Goal: Navigation & Orientation: Find specific page/section

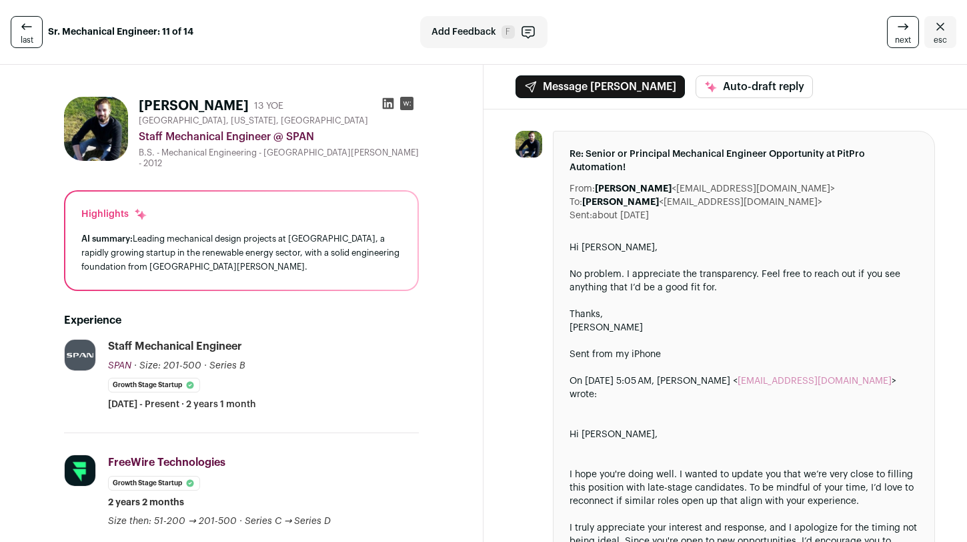
click at [936, 37] on span "esc" at bounding box center [940, 40] width 13 height 11
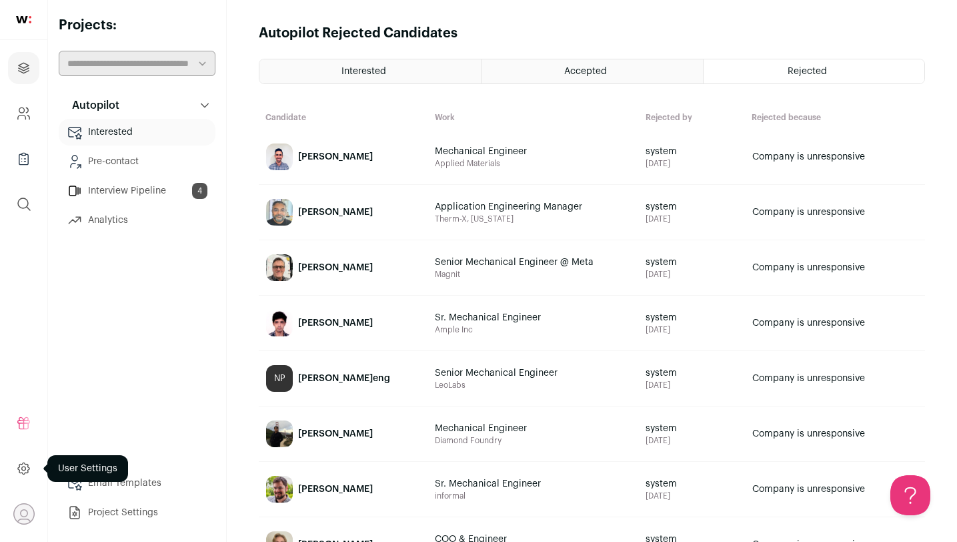
click at [23, 464] on icon at bounding box center [23, 468] width 15 height 16
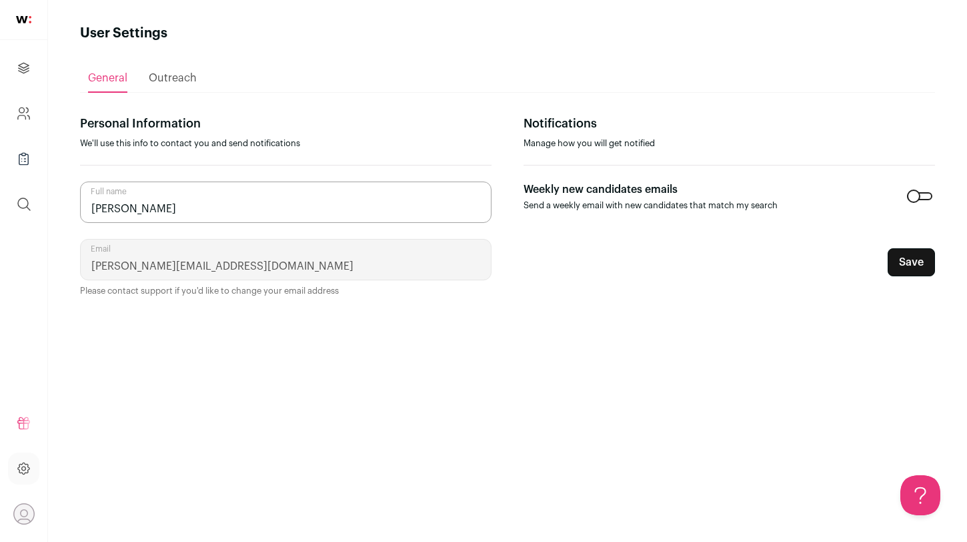
click at [168, 99] on div "General Outreach Personal Information We'll use this info to contact you and se…" at bounding box center [507, 280] width 855 height 475
click at [169, 87] on div "Outreach" at bounding box center [173, 78] width 48 height 27
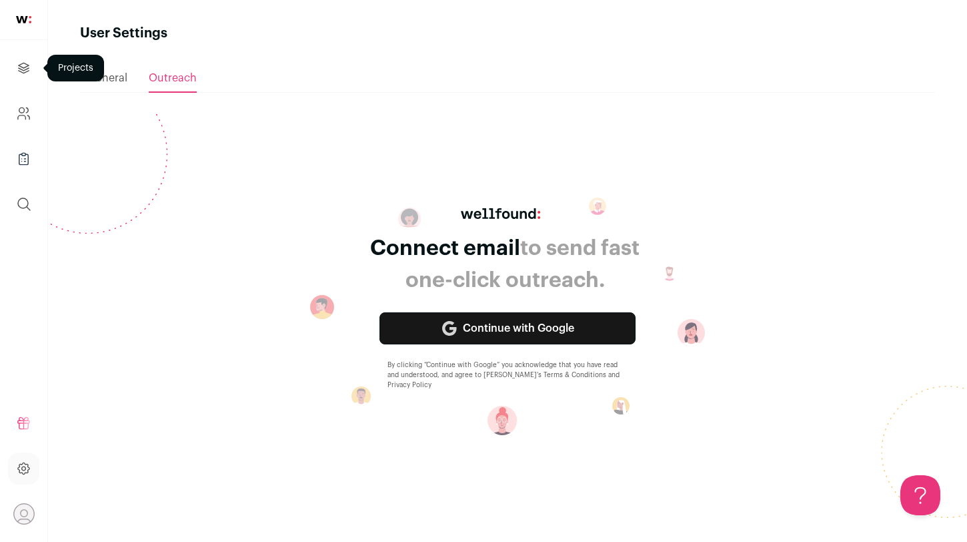
click at [27, 69] on icon "Projects" at bounding box center [24, 68] width 10 height 10
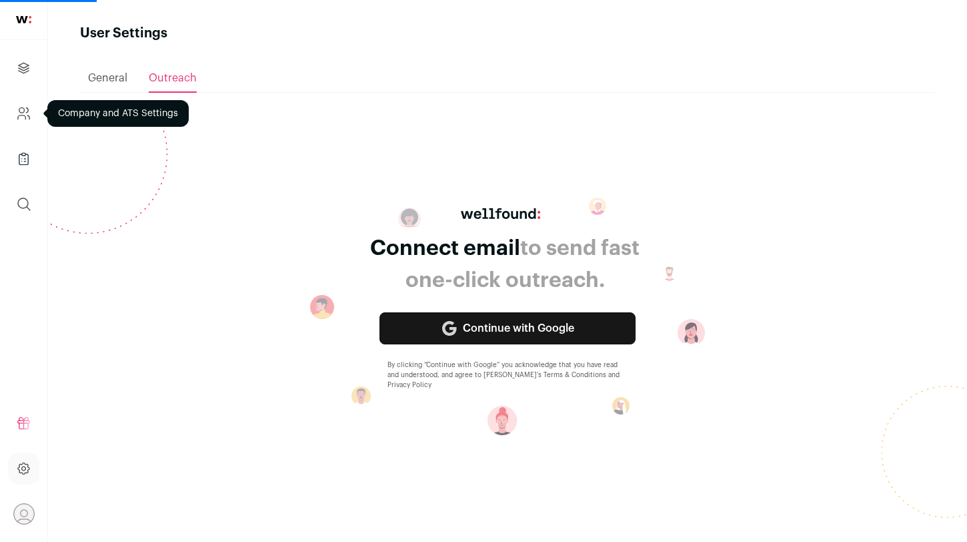
click at [17, 115] on icon "Company and ATS Settings" at bounding box center [23, 113] width 15 height 16
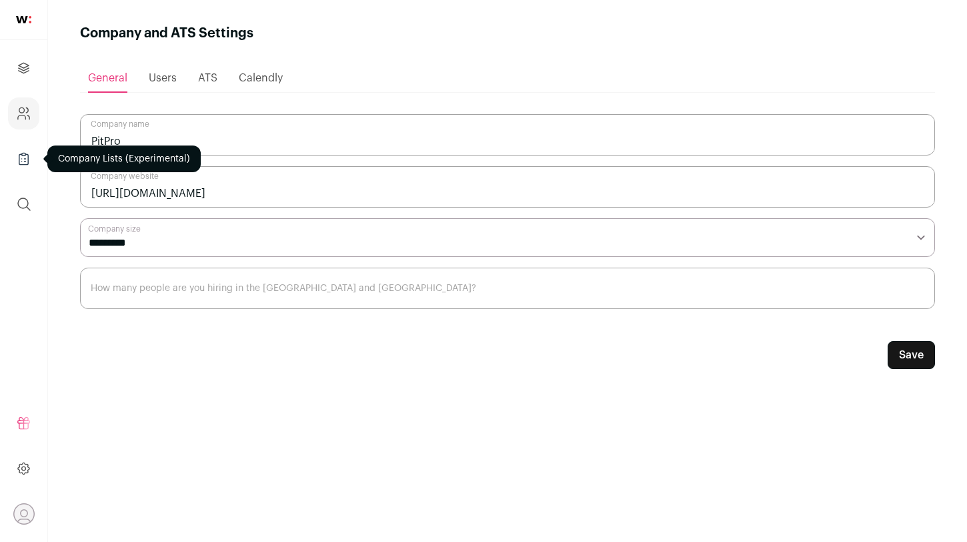
click at [16, 172] on link "Company Lists" at bounding box center [23, 159] width 31 height 32
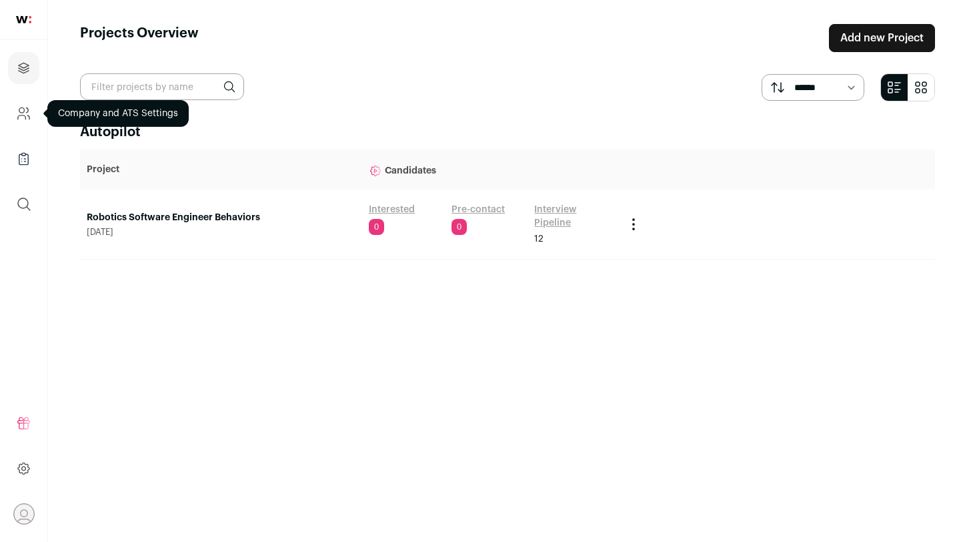
click at [21, 112] on icon "Company and ATS Settings" at bounding box center [21, 109] width 5 height 5
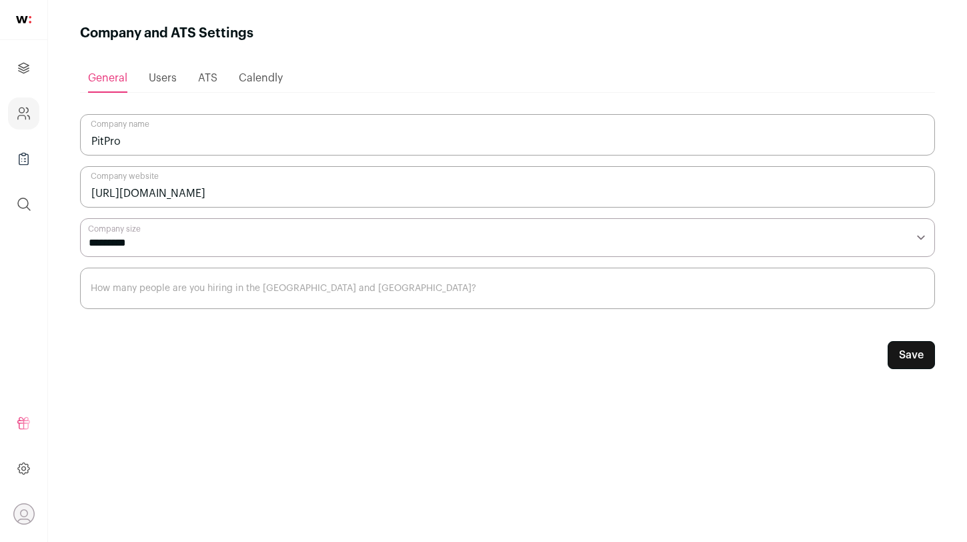
click at [167, 75] on span "Users" at bounding box center [163, 78] width 28 height 11
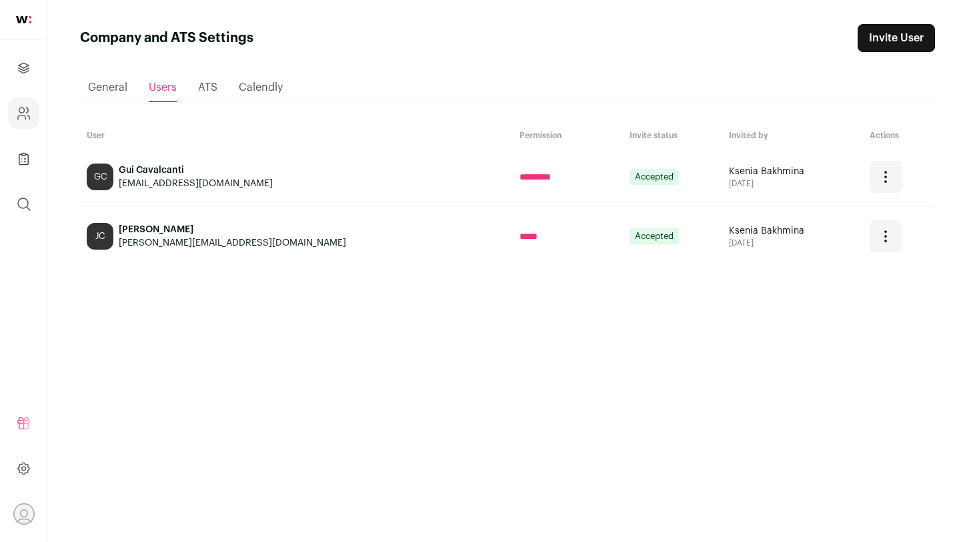
click at [878, 242] on icon "Open dropdown" at bounding box center [886, 236] width 16 height 16
click at [375, 368] on div "Loading... General Users ATS [GEOGRAPHIC_DATA] User Permission Invite status In…" at bounding box center [507, 285] width 855 height 466
click at [22, 509] on icon "Open dropdown" at bounding box center [23, 513] width 21 height 21
click at [101, 435] on div "Loading... General Users ATS [GEOGRAPHIC_DATA] User Permission Invite status In…" at bounding box center [507, 285] width 855 height 466
click at [27, 468] on icon at bounding box center [23, 468] width 15 height 16
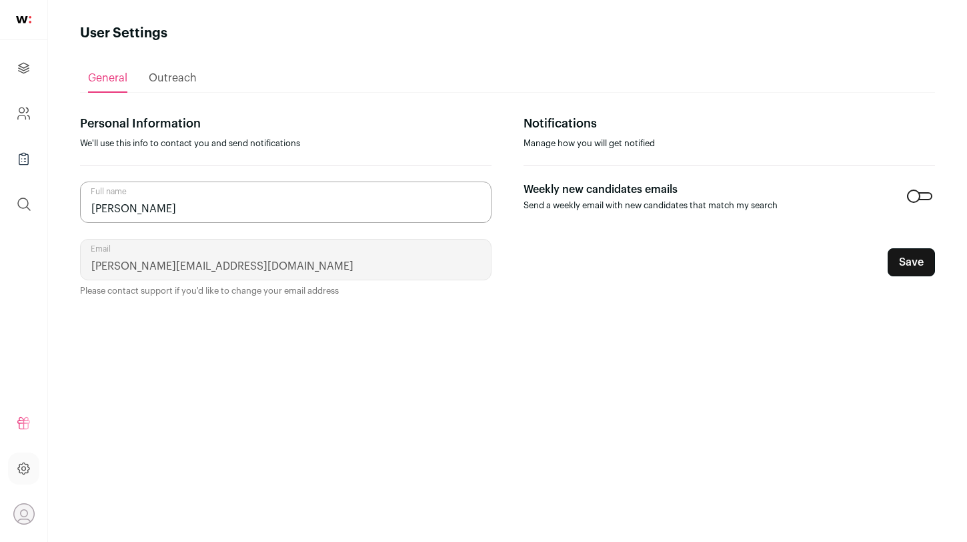
click at [169, 65] on div "Outreach" at bounding box center [173, 78] width 48 height 27
